Goal: Entertainment & Leisure: Consume media (video, audio)

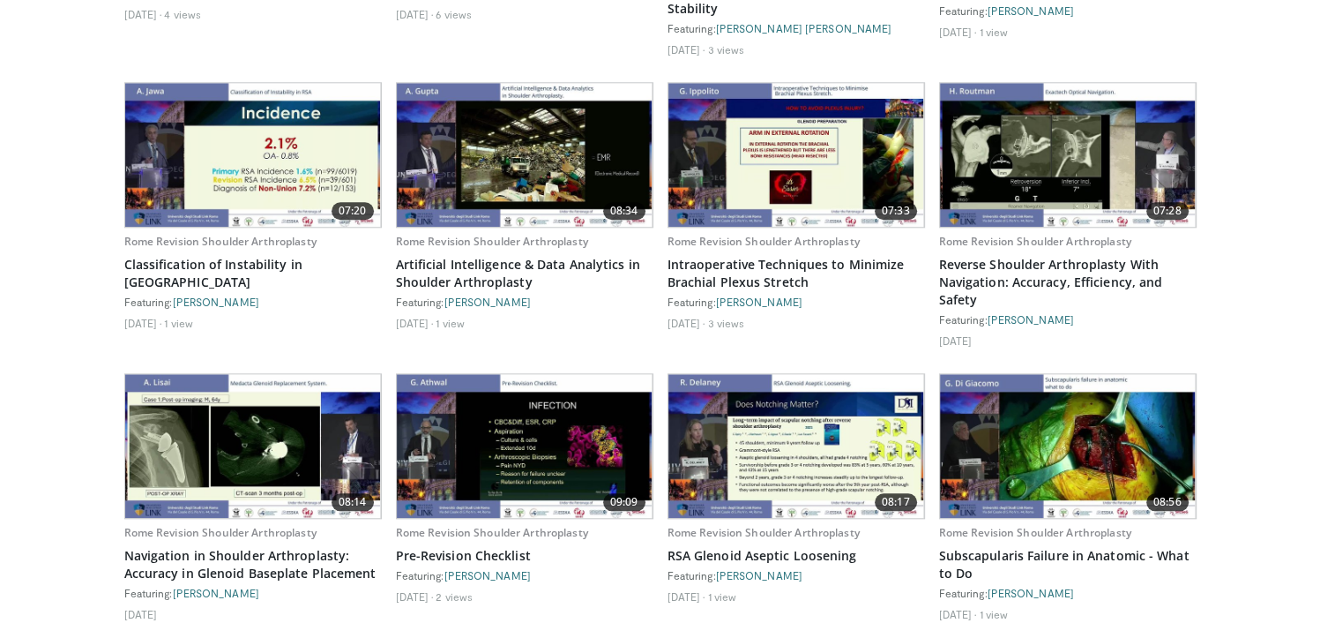
scroll to position [1834, 0]
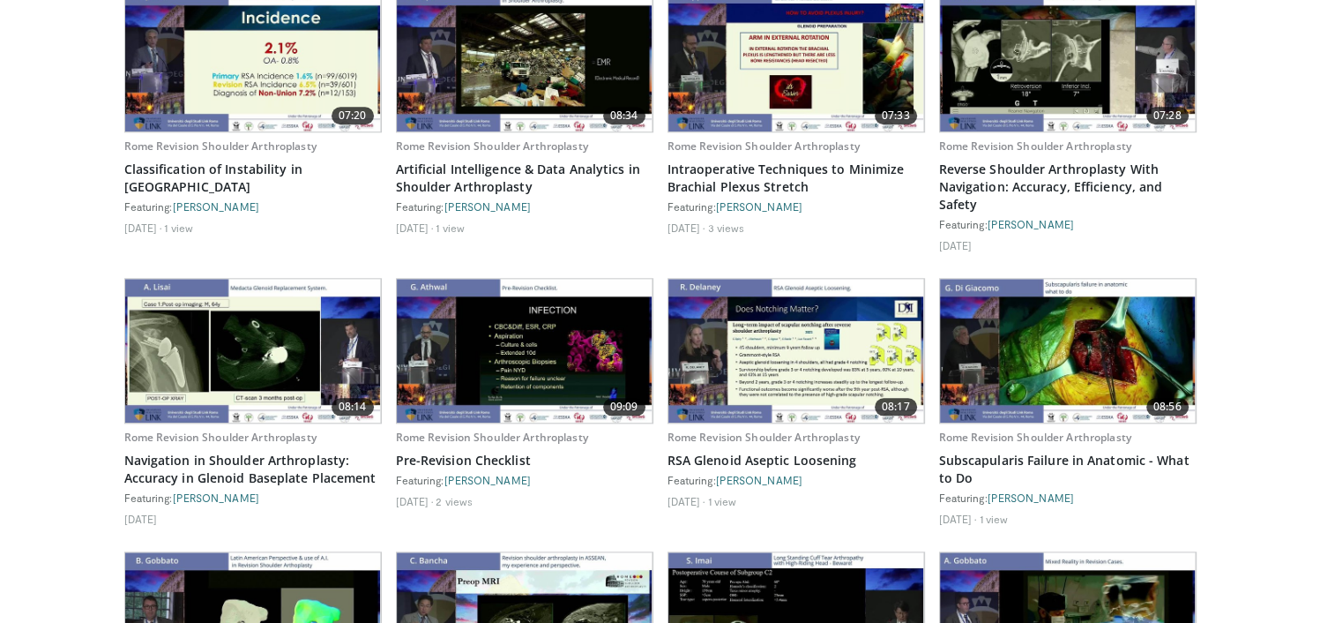
click at [227, 406] on img at bounding box center [253, 351] width 256 height 144
click at [226, 363] on img at bounding box center [253, 351] width 256 height 144
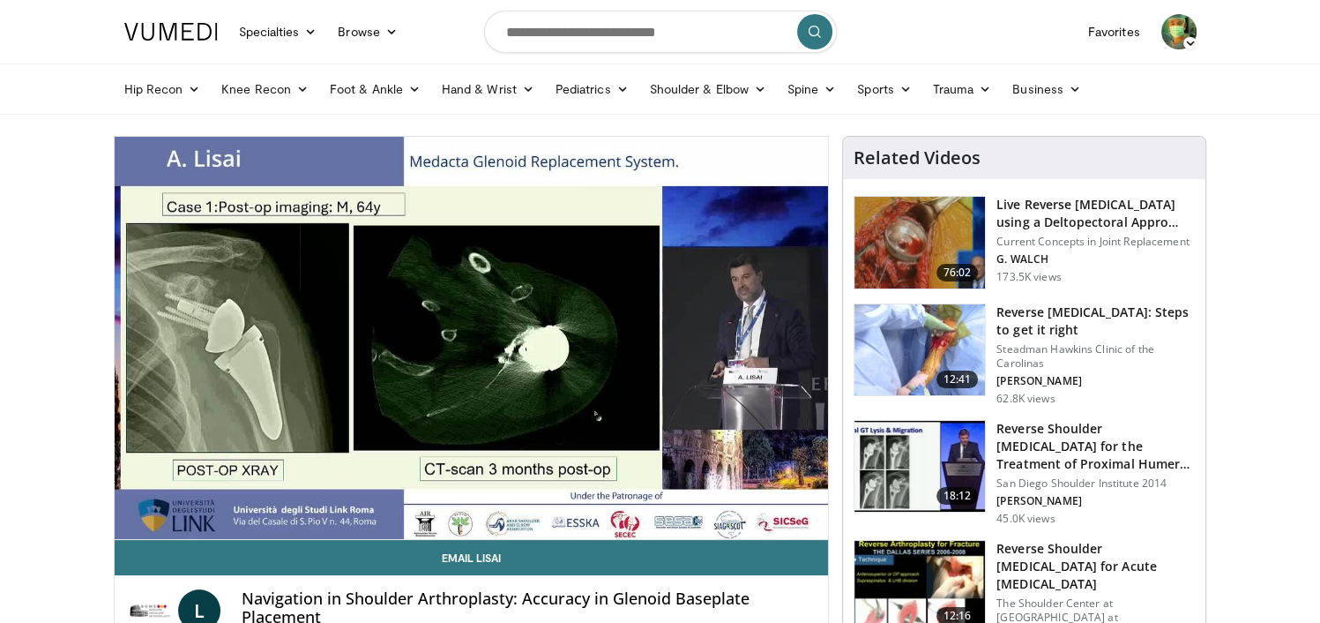
click at [195, 524] on video-js "**********" at bounding box center [472, 338] width 714 height 403
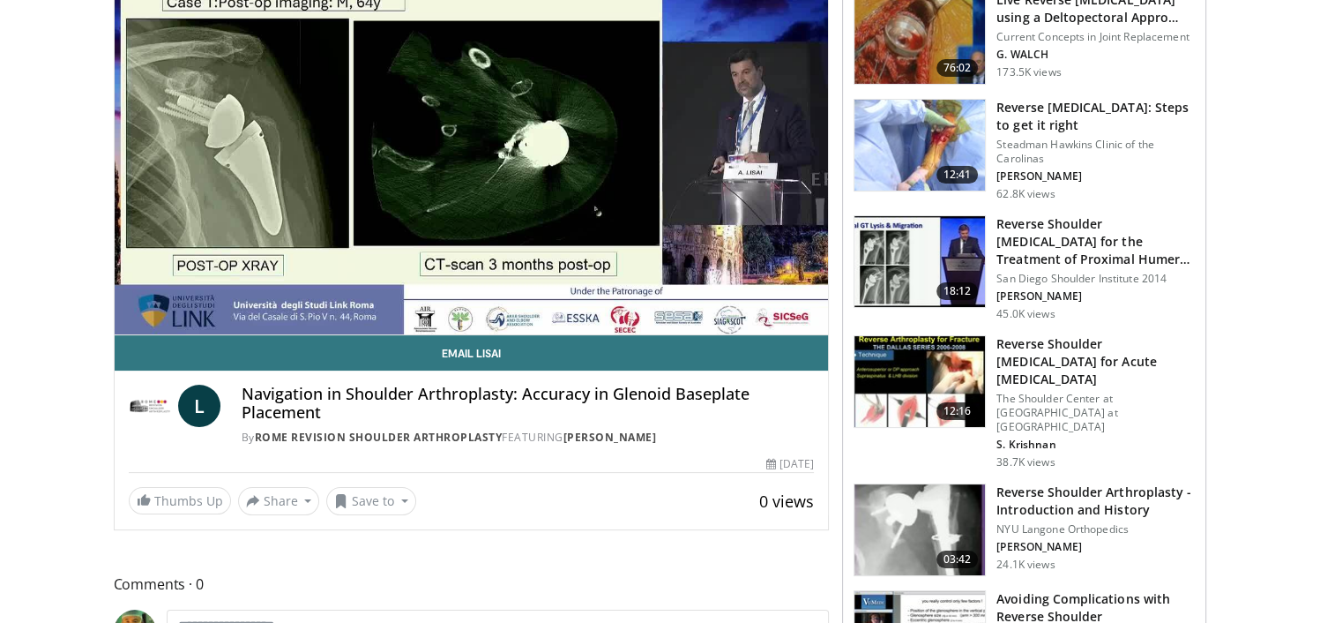
scroll to position [282, 0]
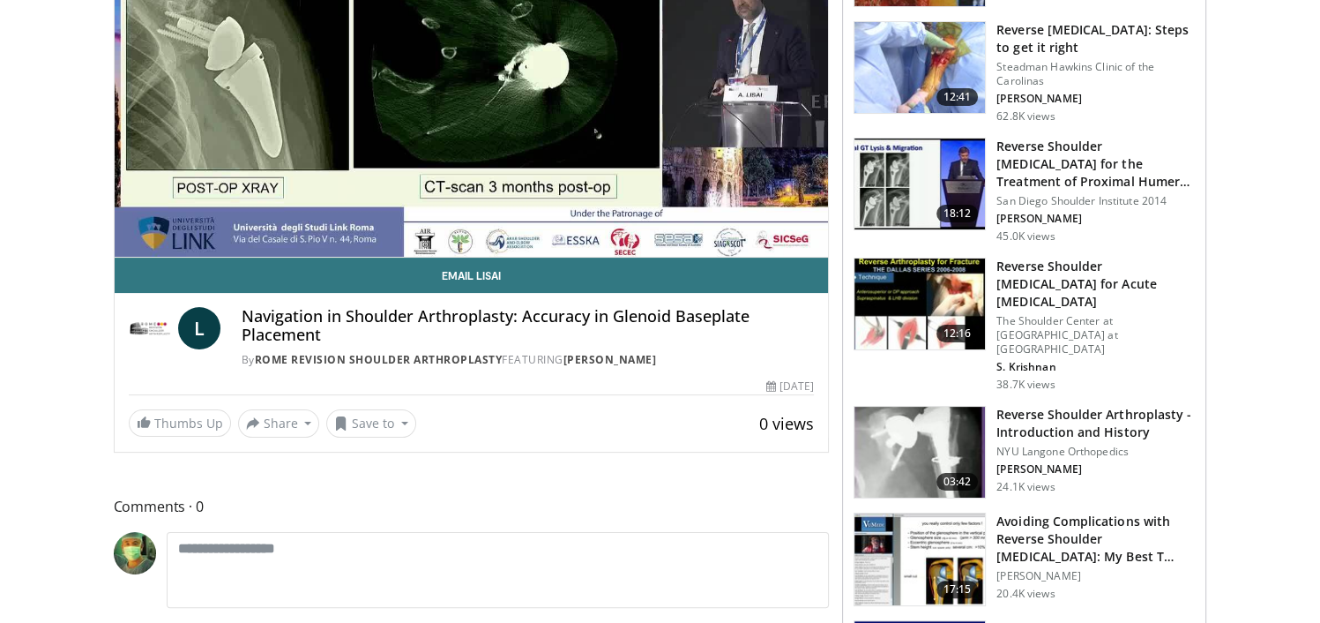
click at [1047, 423] on h3 "Reverse Shoulder Arthroplasty - Introduction and History" at bounding box center [1095, 423] width 198 height 35
